Goal: Information Seeking & Learning: Learn about a topic

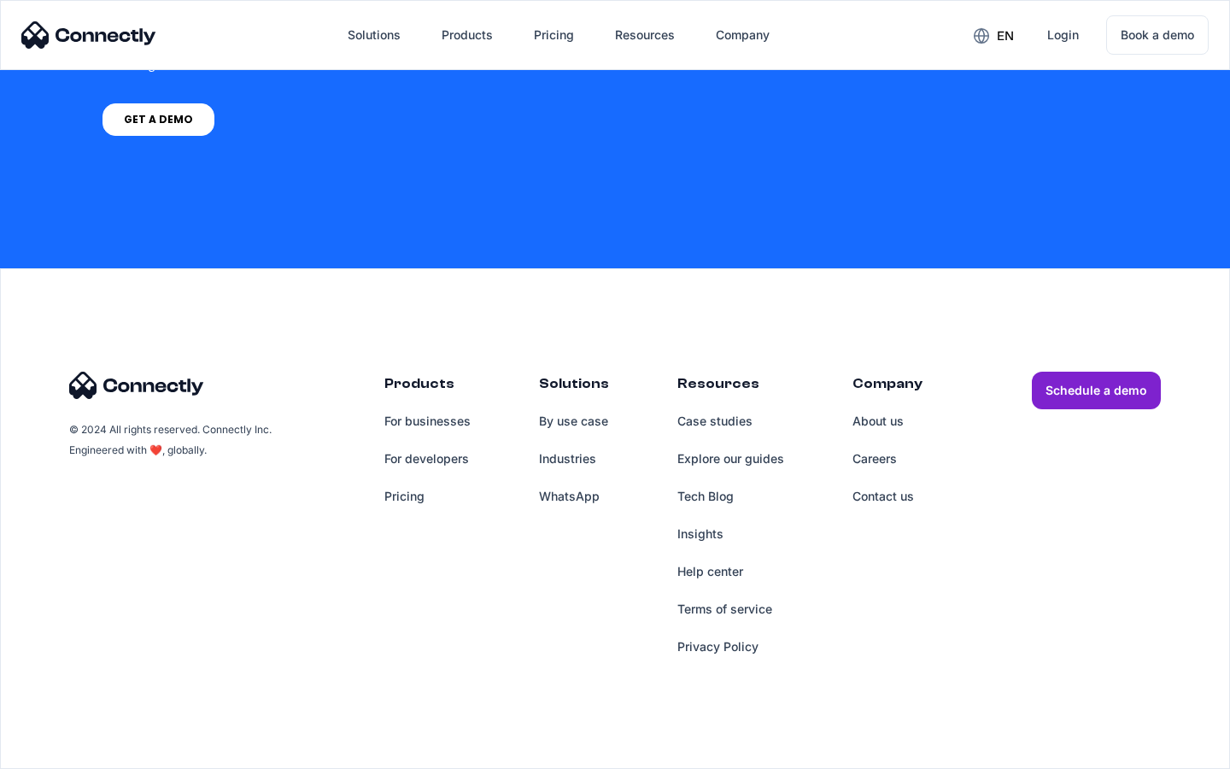
scroll to position [1295, 0]
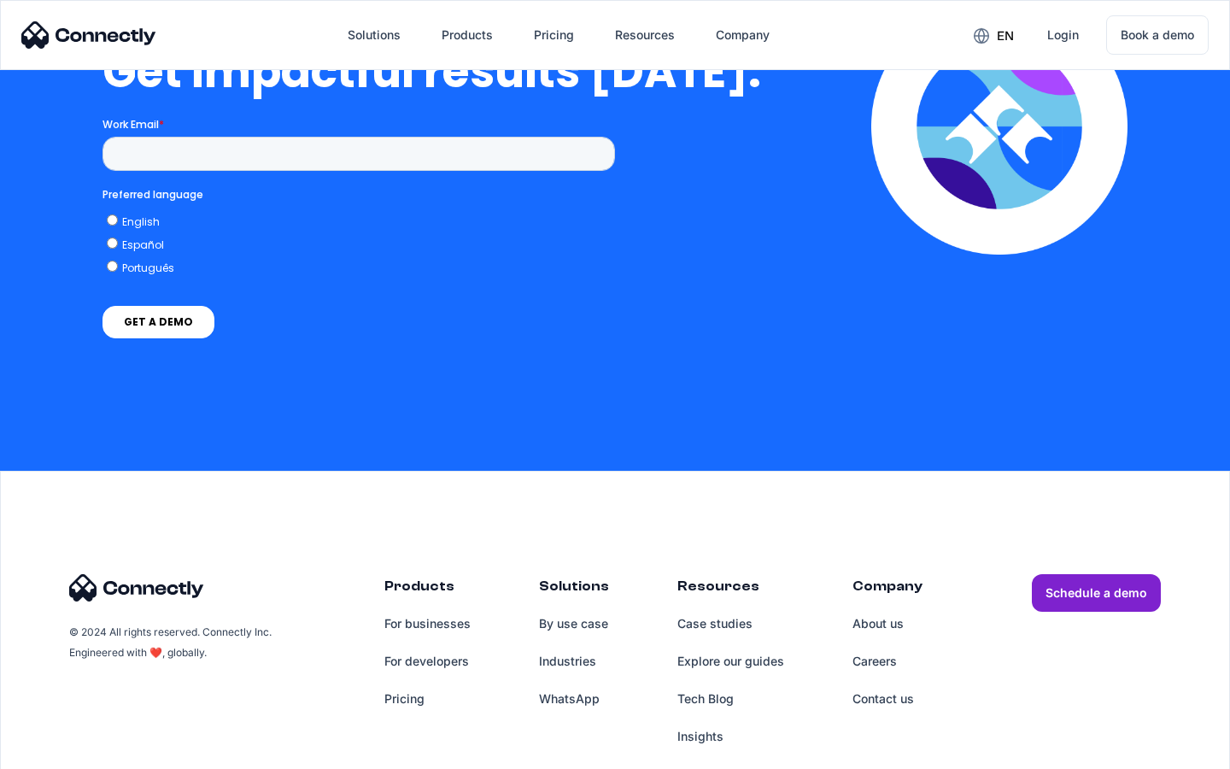
scroll to position [3769, 0]
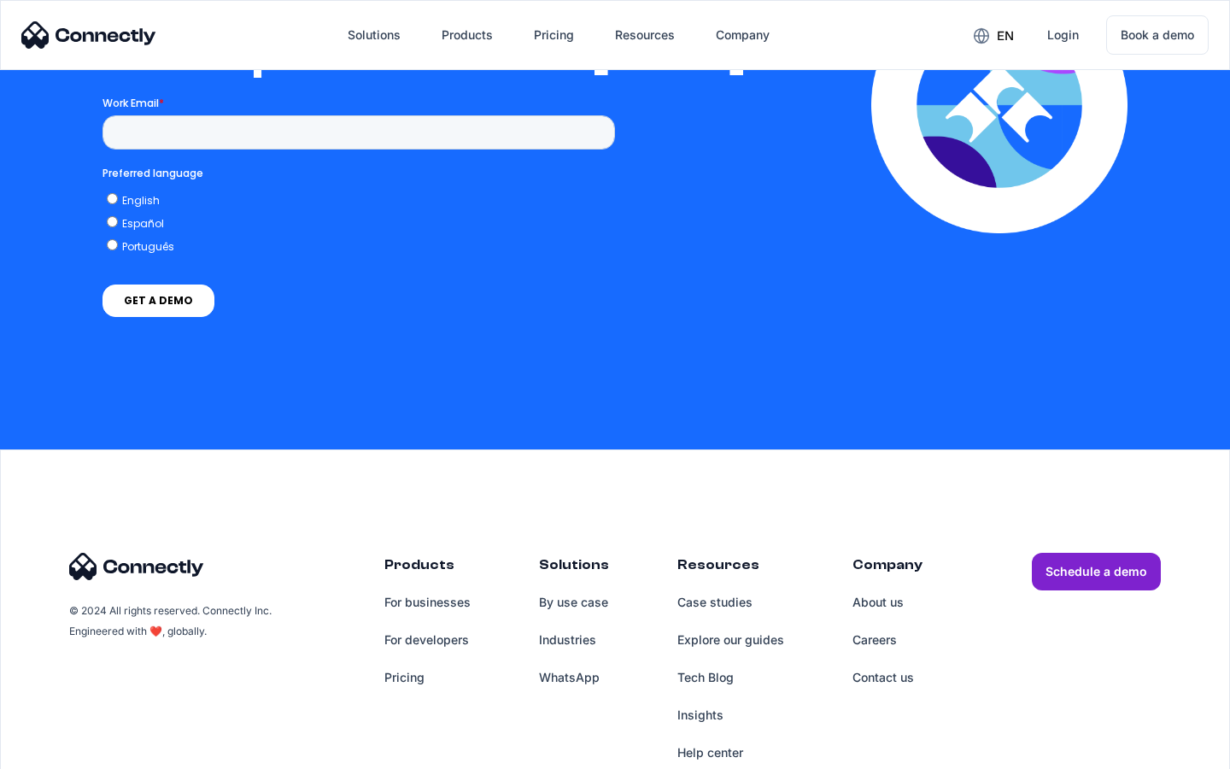
scroll to position [3750, 0]
